Goal: Task Accomplishment & Management: Use online tool/utility

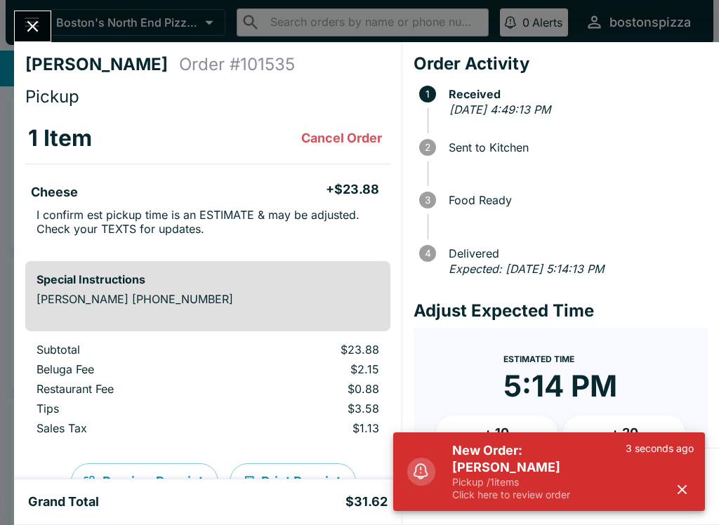
click at [702, 463] on div "New Order: [PERSON_NAME] / 1 items Click here to review order 3 seconds ago" at bounding box center [549, 472] width 312 height 79
click at [690, 493] on button "button" at bounding box center [682, 489] width 23 height 23
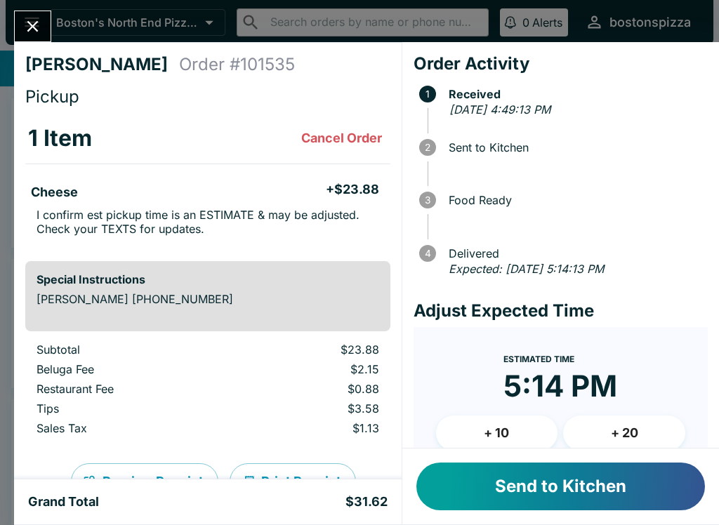
click at [520, 499] on button "Send to Kitchen" at bounding box center [560, 487] width 289 height 48
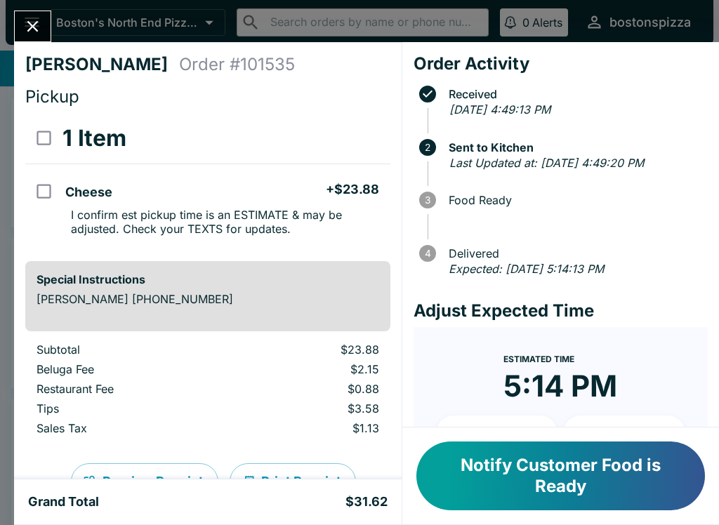
click at [581, 480] on button "Notify Customer Food is Ready" at bounding box center [560, 476] width 289 height 69
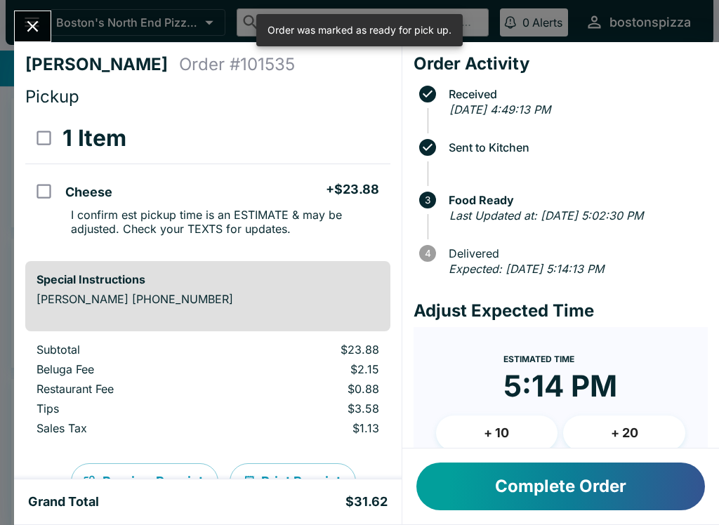
click at [602, 481] on button "Complete Order" at bounding box center [560, 487] width 289 height 48
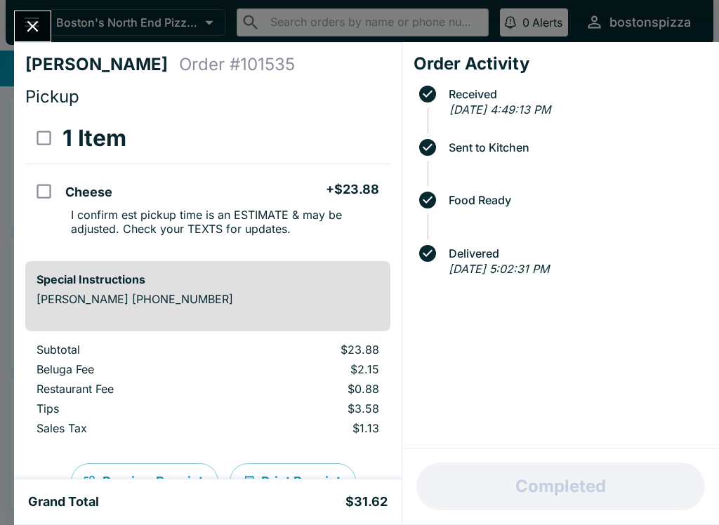
click at [32, 28] on icon "Close" at bounding box center [32, 26] width 11 height 11
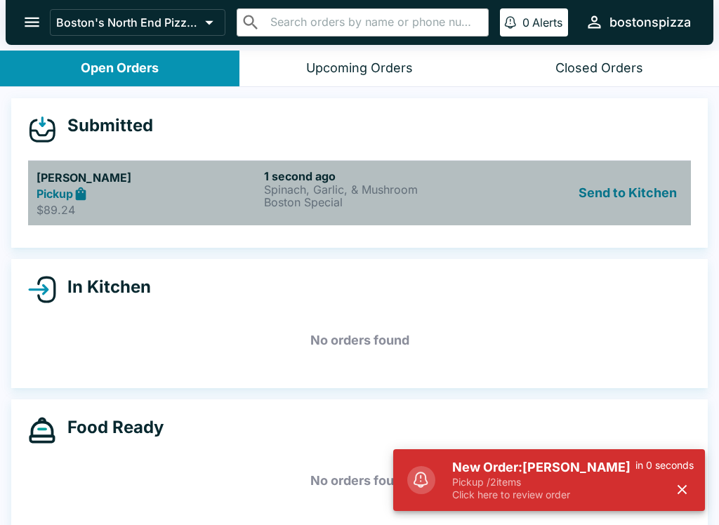
click at [206, 179] on h5 "Kayla Rivera" at bounding box center [148, 177] width 222 height 17
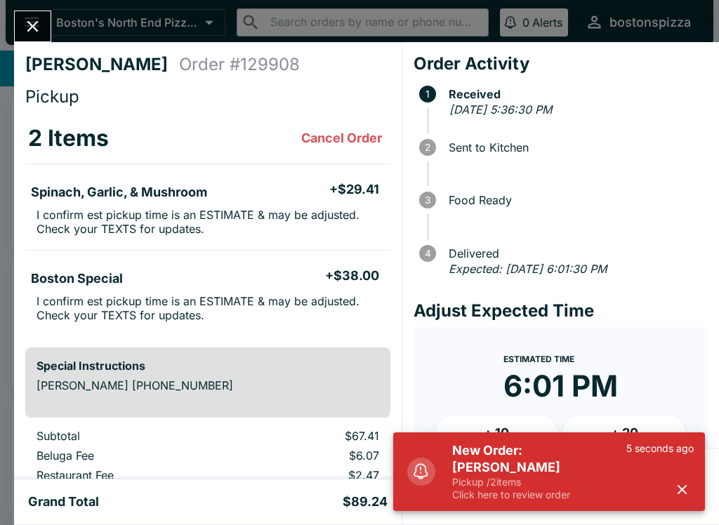
click at [694, 475] on div "New Order: Kayla Rivera Pickup / 2 items Click here to review order 5 seconds a…" at bounding box center [573, 472] width 253 height 70
click at [689, 488] on icon "button" at bounding box center [682, 490] width 16 height 16
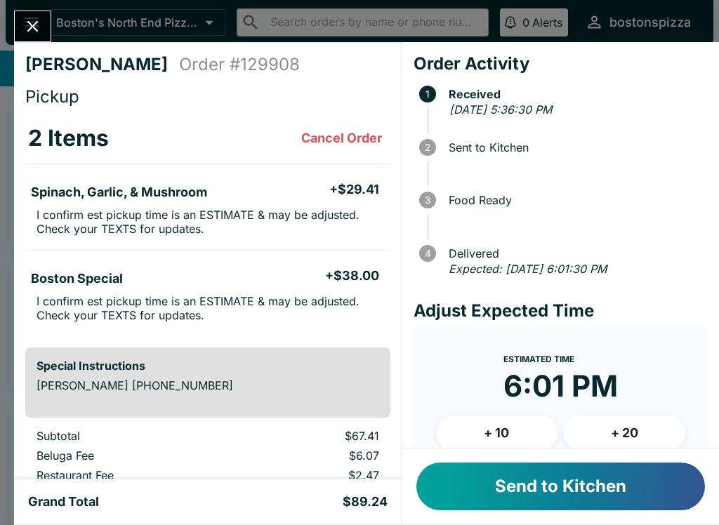
click at [591, 496] on button "Send to Kitchen" at bounding box center [560, 487] width 289 height 48
